Goal: Task Accomplishment & Management: Use online tool/utility

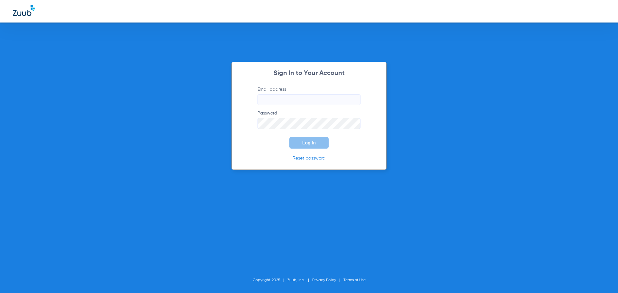
click at [315, 101] on input "Email address" at bounding box center [309, 99] width 103 height 11
click at [315, 101] on input "jenniferpincuspy24" at bounding box center [309, 99] width 103 height 11
type input "[EMAIL_ADDRESS][DOMAIN_NAME]"
click at [289, 137] on button "Log In" at bounding box center [308, 143] width 39 height 12
click at [216, 121] on div "Sign In to Your Account Email address [EMAIL_ADDRESS][DOMAIN_NAME] Password Log…" at bounding box center [309, 146] width 618 height 293
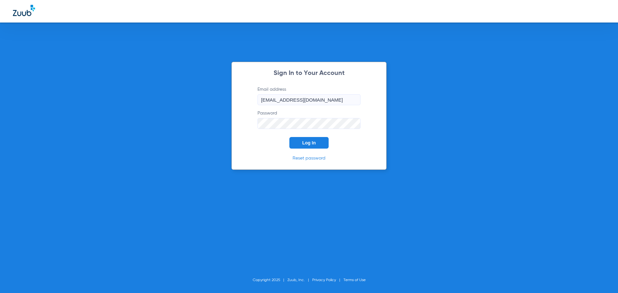
click at [289, 137] on button "Log In" at bounding box center [308, 143] width 39 height 12
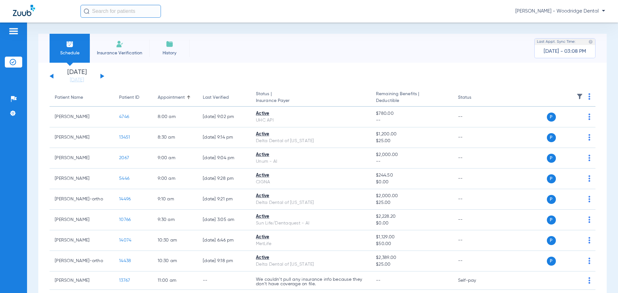
click at [118, 11] on input "text" at bounding box center [120, 11] width 80 height 13
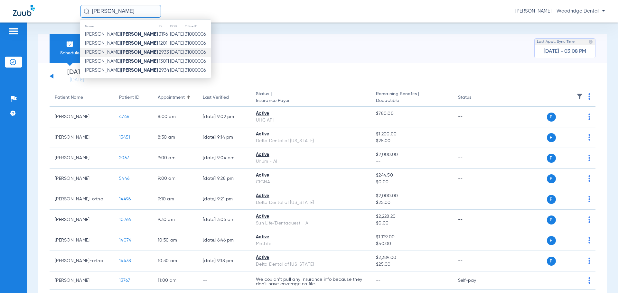
type input "[PERSON_NAME]"
click at [110, 56] on td "[PERSON_NAME]" at bounding box center [119, 52] width 78 height 9
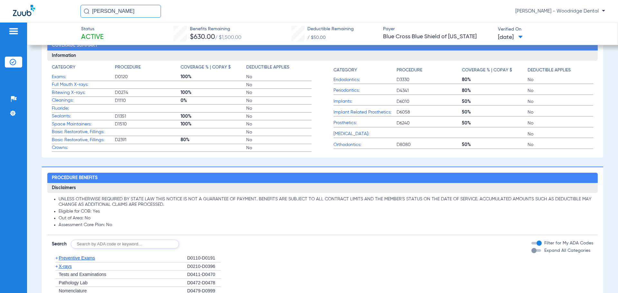
scroll to position [32, 0]
